Goal: Task Accomplishment & Management: Manage account settings

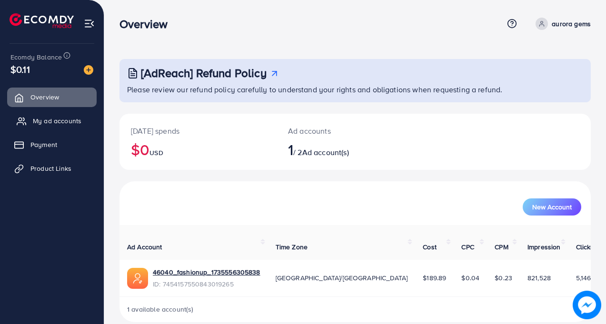
click at [59, 120] on span "My ad accounts" at bounding box center [57, 121] width 49 height 10
